Goal: Task Accomplishment & Management: Manage account settings

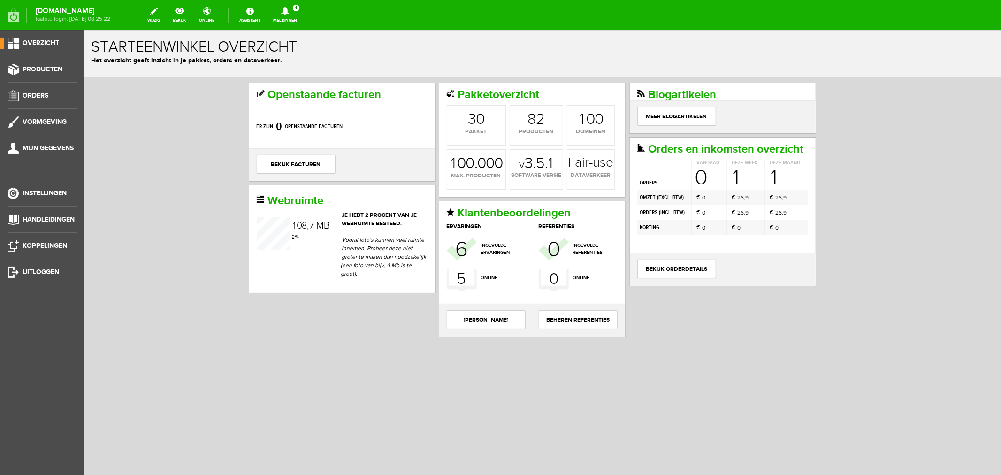
click at [289, 12] on icon at bounding box center [285, 11] width 8 height 8
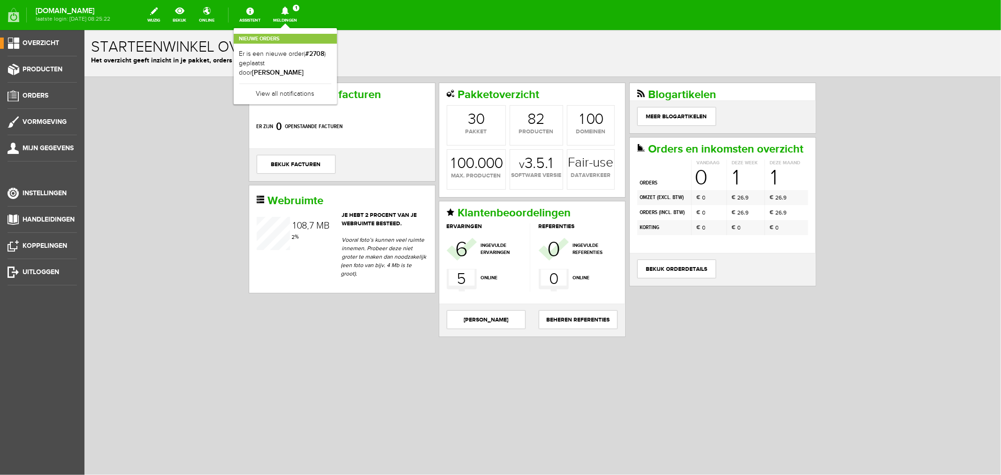
click at [319, 55] on link "Er is een nieuwe order( #2708 ) geplaatst door [PERSON_NAME]" at bounding box center [285, 63] width 92 height 29
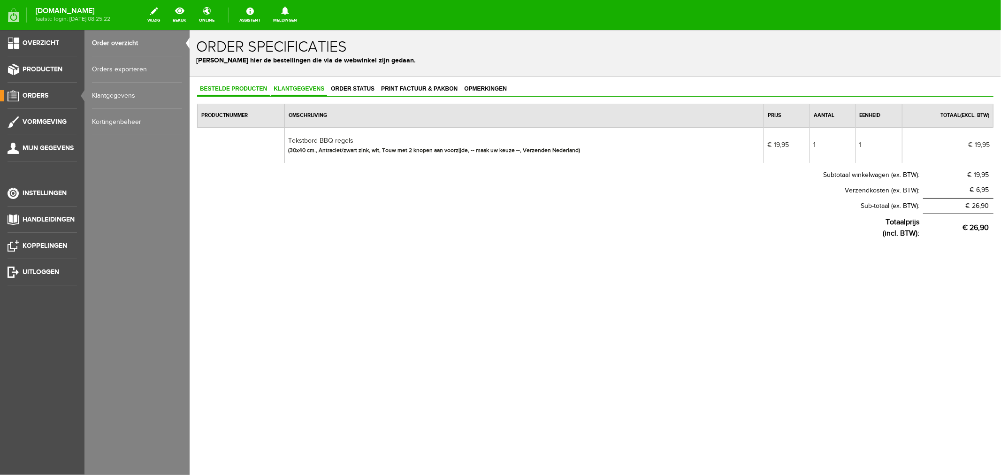
click at [293, 92] on link "Klantgegevens" at bounding box center [298, 89] width 56 height 14
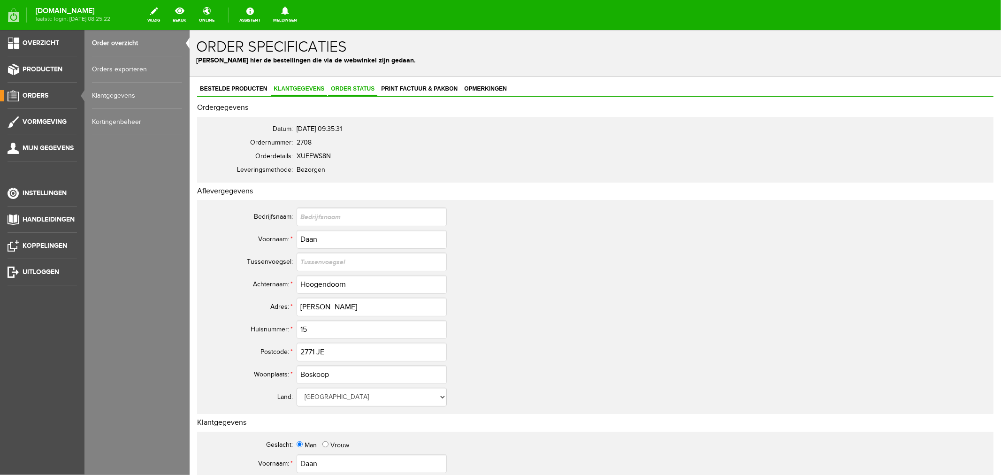
click at [356, 89] on span "Order status" at bounding box center [352, 88] width 49 height 7
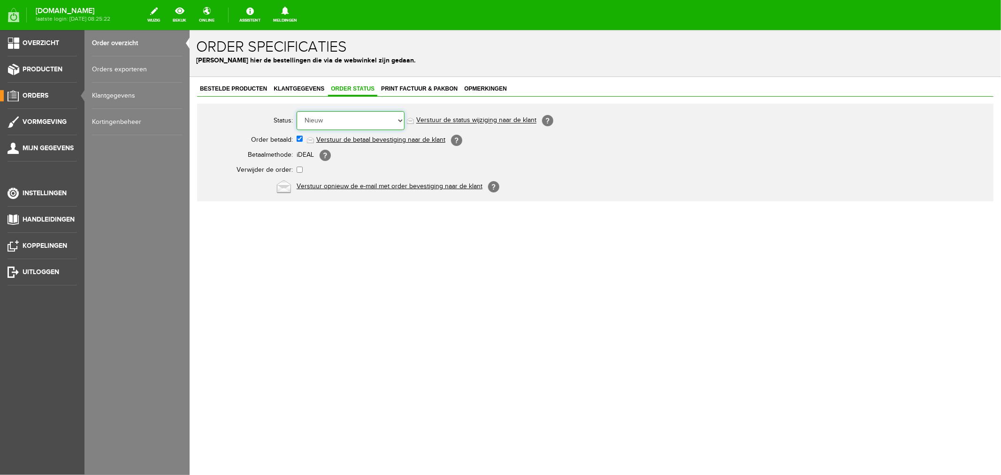
click at [333, 123] on select "Order niet afgerond Nieuw Order in behandeling Wacht op leverancier Wacht op be…" at bounding box center [350, 120] width 108 height 19
select select "2"
click at [296, 111] on select "Order niet afgerond Nieuw Order in behandeling Wacht op leverancier Wacht op be…" at bounding box center [350, 120] width 108 height 19
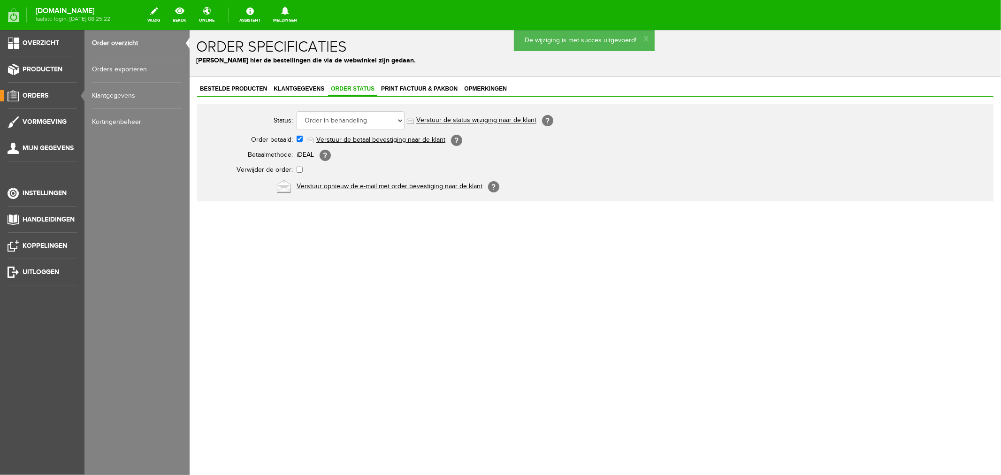
click at [438, 119] on link "Verstuur de status wijziging naar de klant" at bounding box center [476, 120] width 120 height 8
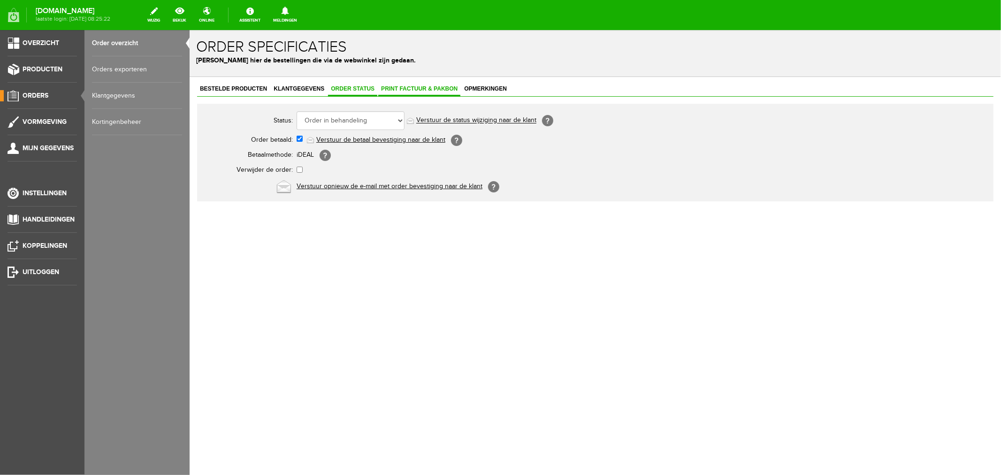
click at [410, 88] on span "Print factuur & pakbon" at bounding box center [419, 88] width 82 height 7
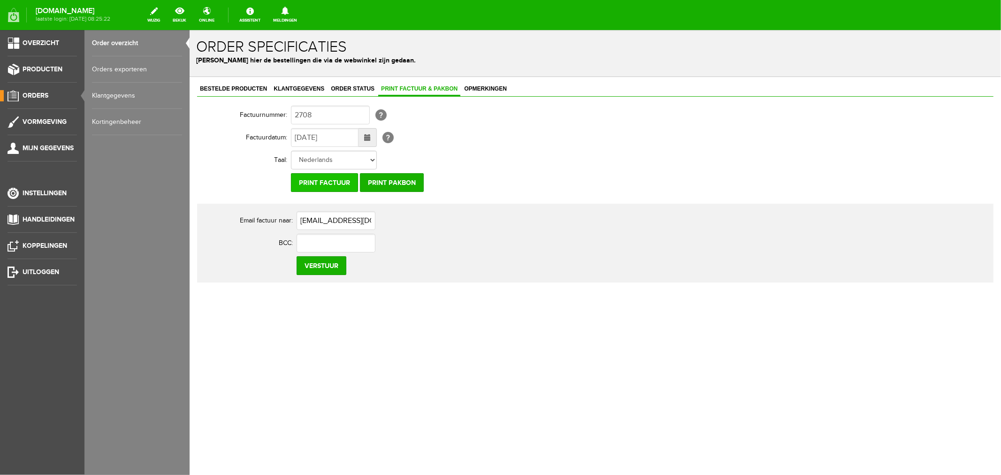
click at [341, 180] on input "Print factuur" at bounding box center [324, 182] width 67 height 19
click at [339, 181] on input "Print factuur" at bounding box center [324, 182] width 67 height 19
click at [246, 89] on span "Bestelde producten" at bounding box center [233, 88] width 73 height 7
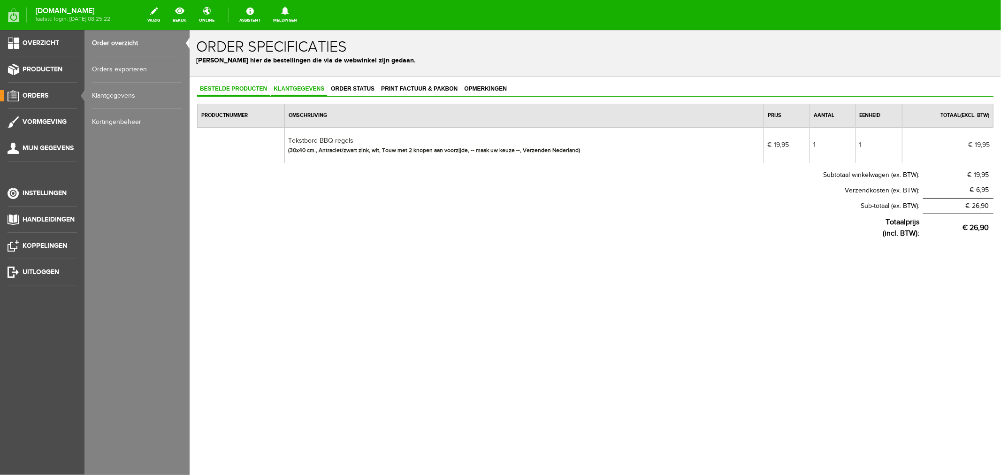
click at [298, 90] on span "Klantgegevens" at bounding box center [298, 88] width 56 height 7
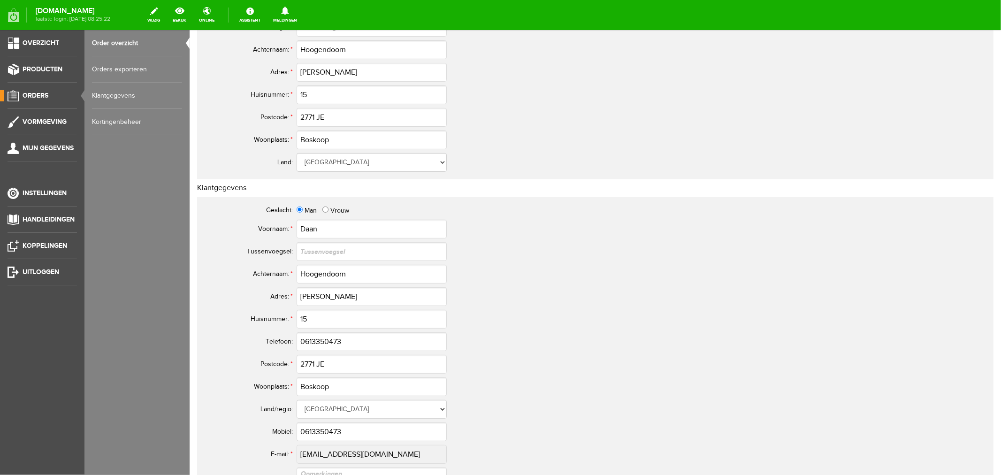
scroll to position [261, 0]
